Goal: Share content: Share content

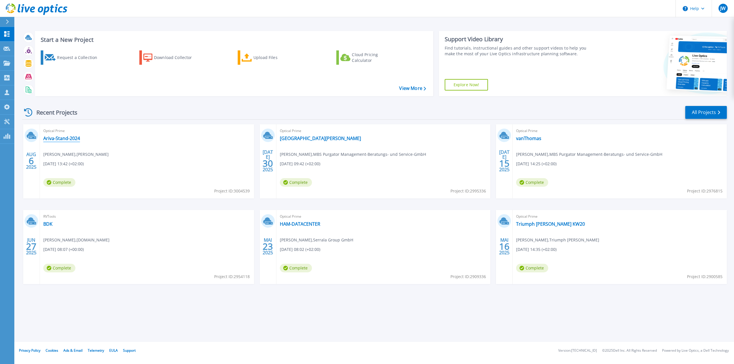
click at [66, 139] on link "Ariva-Stand-2024" at bounding box center [61, 139] width 37 height 6
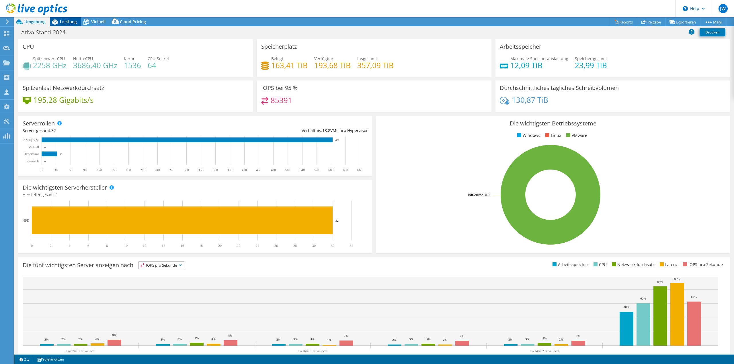
click at [63, 20] on span "Leistung" at bounding box center [68, 21] width 17 height 5
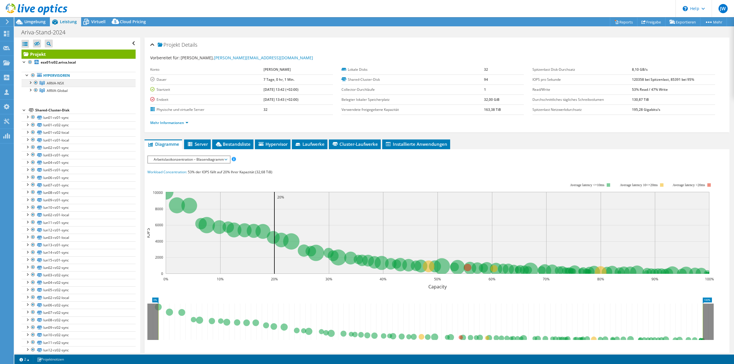
click at [36, 80] on div at bounding box center [36, 82] width 6 height 7
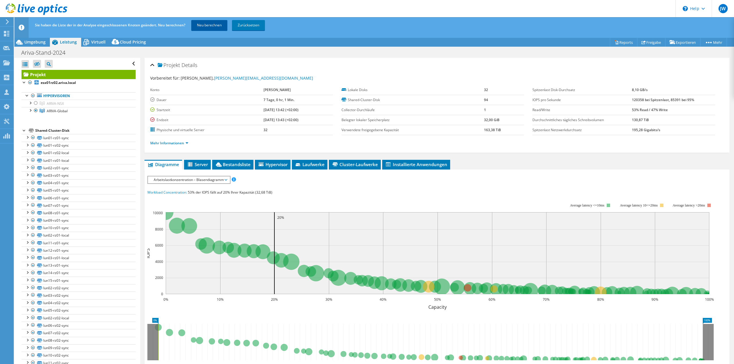
click at [206, 25] on link "Neu berechnen" at bounding box center [209, 25] width 36 height 10
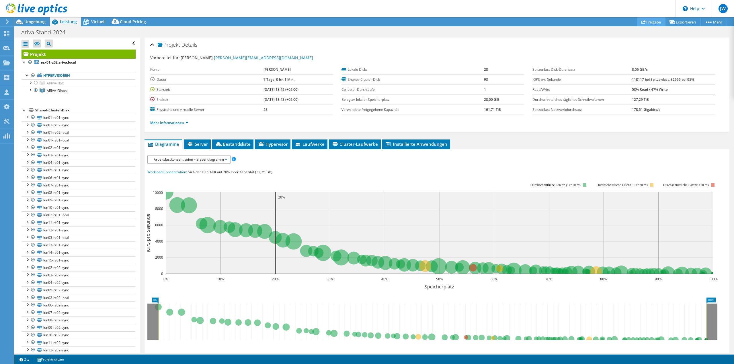
click at [649, 25] on link "Freigabe" at bounding box center [651, 21] width 28 height 9
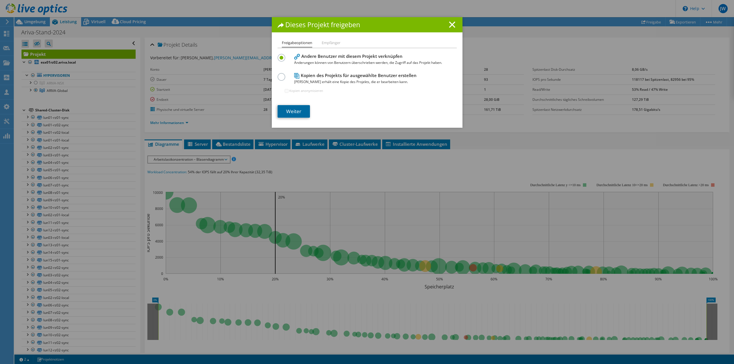
click at [291, 112] on link "Weiter" at bounding box center [293, 111] width 32 height 13
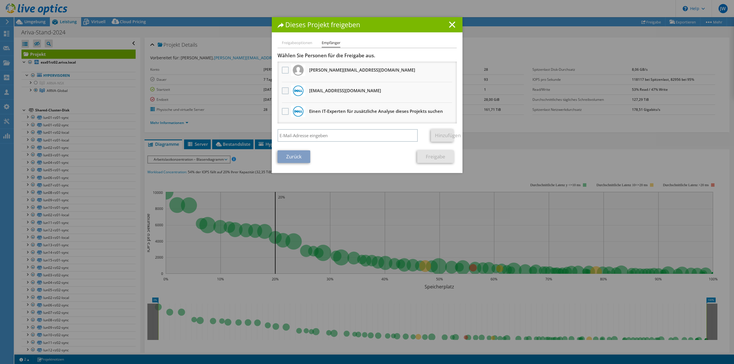
click at [284, 93] on label at bounding box center [286, 90] width 8 height 7
click at [0, 0] on input "checkbox" at bounding box center [0, 0] width 0 height 0
click at [424, 155] on link "Freigabe" at bounding box center [435, 156] width 37 height 13
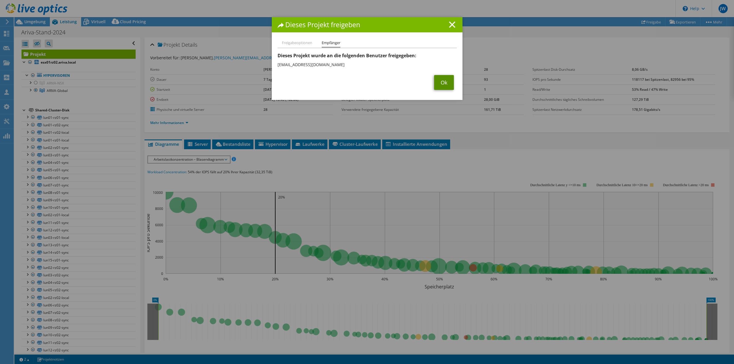
click at [444, 80] on link "Ok" at bounding box center [444, 82] width 20 height 15
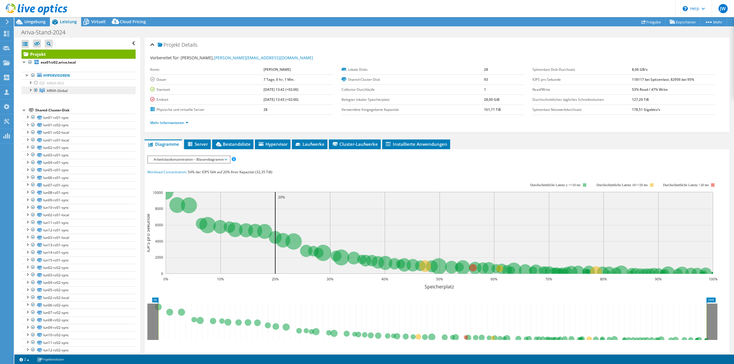
click at [52, 86] on span "ARIVA-Global" at bounding box center [55, 83] width 17 height 5
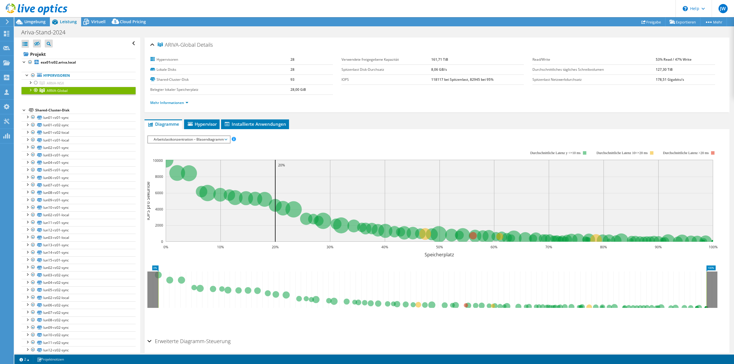
click at [29, 90] on div at bounding box center [30, 90] width 6 height 6
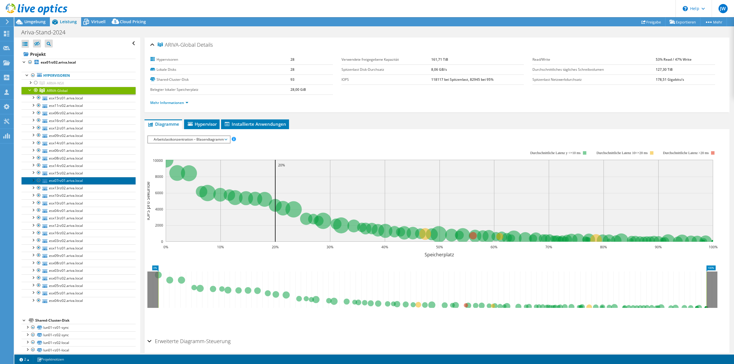
click at [60, 179] on link "esx07rz01.ariva.local" at bounding box center [78, 180] width 114 height 7
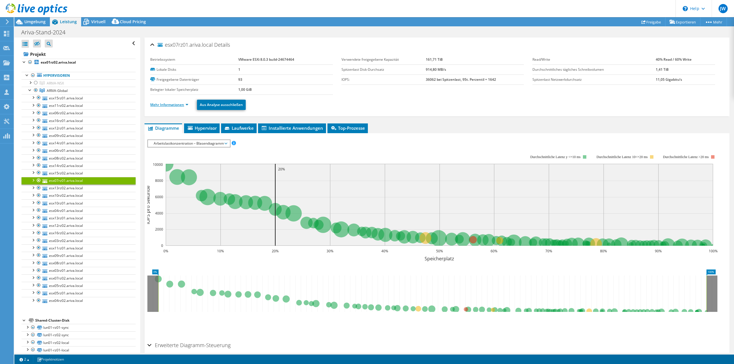
click at [160, 102] on link "Mehr Informationen" at bounding box center [169, 104] width 38 height 5
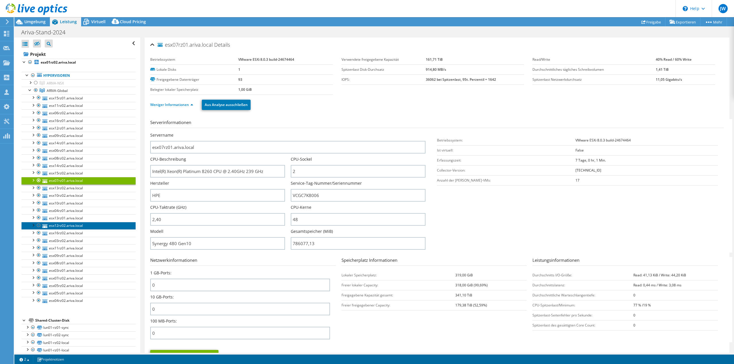
click at [76, 226] on link "esx12rz02.ariva.local" at bounding box center [78, 225] width 114 height 7
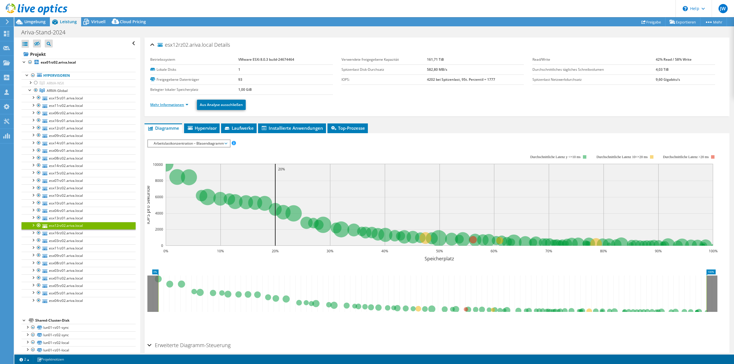
click at [179, 104] on link "Mehr Informationen" at bounding box center [169, 104] width 38 height 5
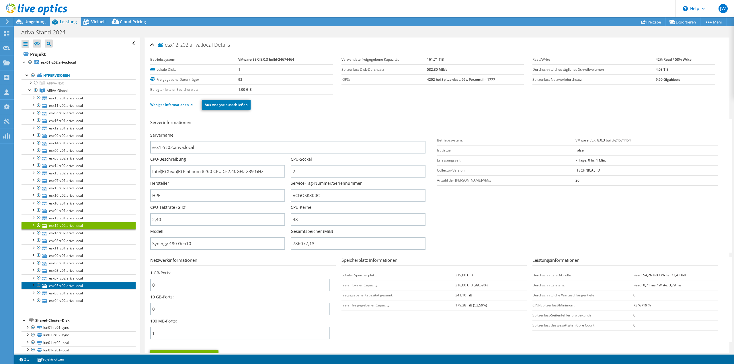
click at [59, 285] on link "esx05rz02.ariva.local" at bounding box center [78, 285] width 114 height 7
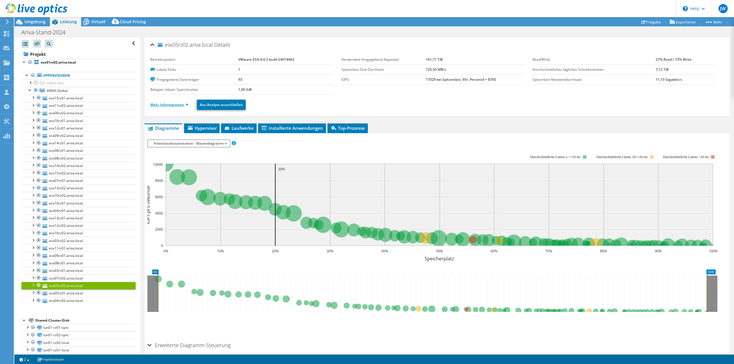
click at [175, 105] on link "Mehr Informationen" at bounding box center [169, 104] width 38 height 5
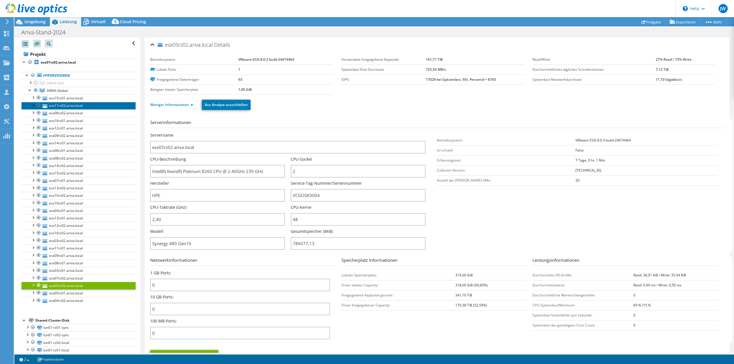
click at [61, 107] on link "esx11rz02.ariva.local" at bounding box center [78, 105] width 114 height 7
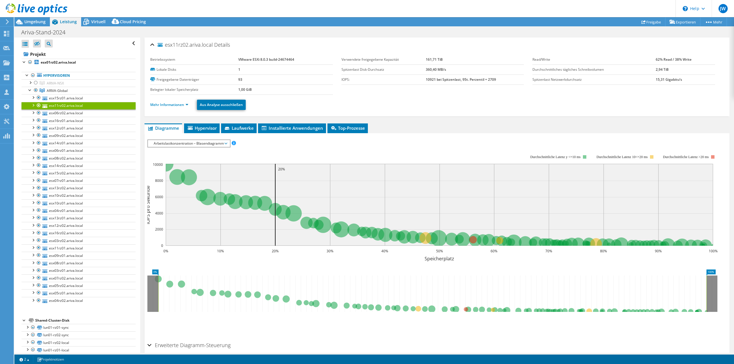
click at [181, 107] on li "Mehr Informationen" at bounding box center [171, 105] width 42 height 6
click at [179, 103] on link "Mehr Informationen" at bounding box center [169, 104] width 38 height 5
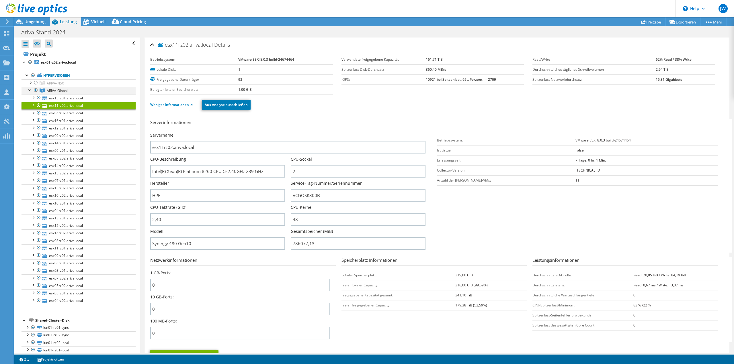
click at [36, 90] on div at bounding box center [36, 90] width 6 height 7
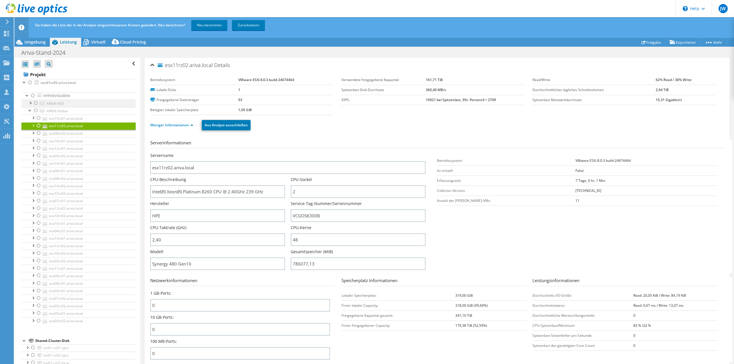
click at [36, 101] on div at bounding box center [36, 103] width 6 height 7
click at [208, 28] on link "Neu berechnen" at bounding box center [209, 25] width 36 height 10
